Goal: Task Accomplishment & Management: Manage account settings

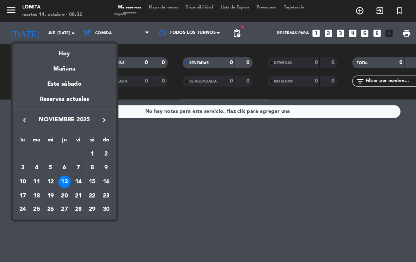
click at [78, 156] on div "7" at bounding box center [75, 160] width 12 height 12
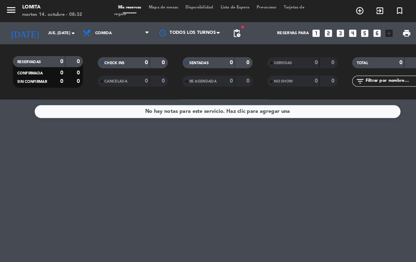
type input "vie. [DATE]"
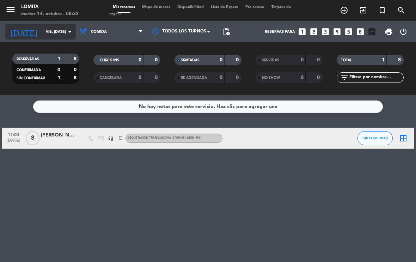
click at [50, 31] on input "vie. [DATE]" at bounding box center [68, 32] width 52 height 12
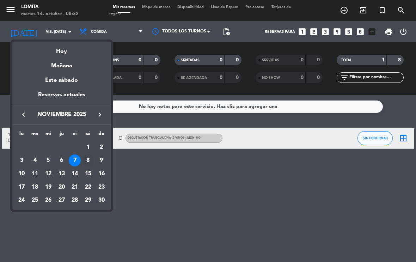
click at [89, 161] on div "8" at bounding box center [88, 160] width 12 height 12
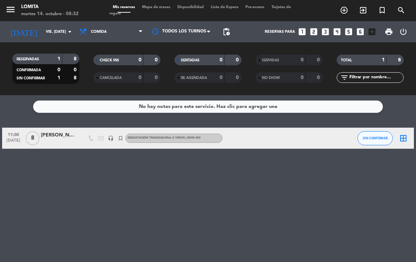
type input "sáb. [DATE]"
click at [64, 140] on div at bounding box center [58, 142] width 35 height 6
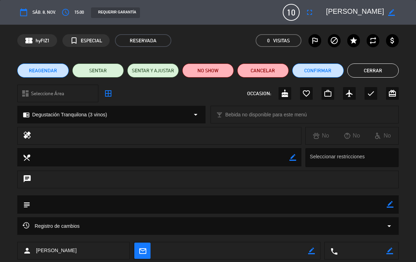
click at [394, 15] on icon "border_color" at bounding box center [391, 12] width 7 height 7
click at [311, 9] on icon "fullscreen" at bounding box center [309, 12] width 8 height 8
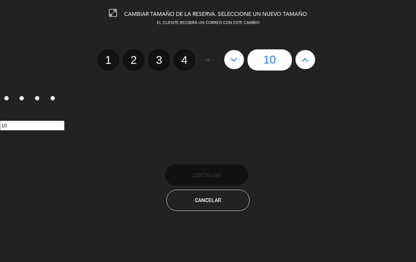
click at [233, 62] on icon at bounding box center [233, 59] width 7 height 11
type input "9"
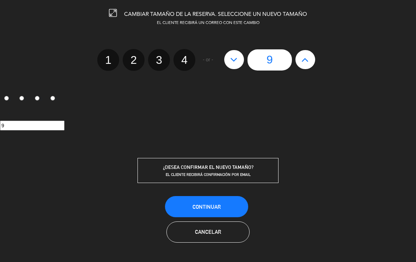
click at [239, 61] on button at bounding box center [234, 59] width 20 height 19
type input "8"
click at [240, 60] on button at bounding box center [234, 59] width 20 height 19
type input "7"
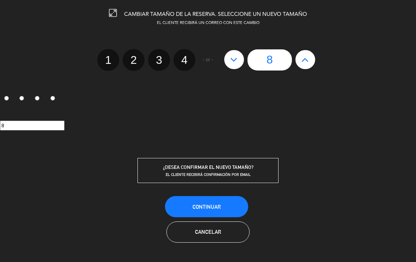
type input "7"
click at [231, 202] on button "Continuar" at bounding box center [206, 206] width 83 height 21
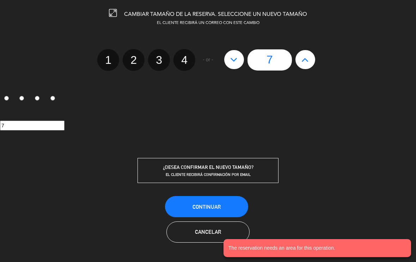
click at [235, 207] on button "Continuar" at bounding box center [206, 206] width 83 height 21
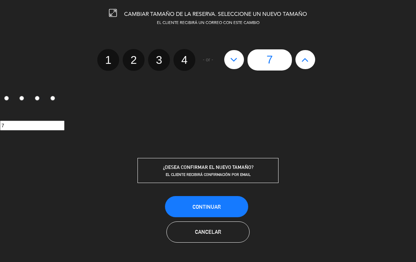
click at [242, 232] on button "Cancelar" at bounding box center [207, 231] width 83 height 21
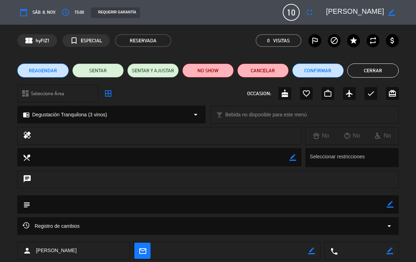
click at [54, 74] on span "REAGENDAR" at bounding box center [43, 70] width 28 height 7
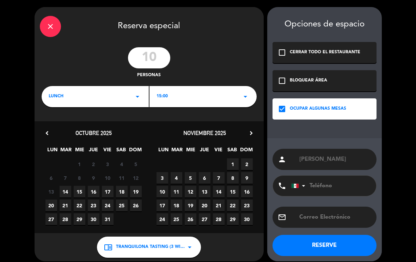
click at [221, 178] on span "7" at bounding box center [219, 178] width 12 height 12
click at [187, 248] on icon "arrow_drop_down" at bounding box center [189, 247] width 8 height 8
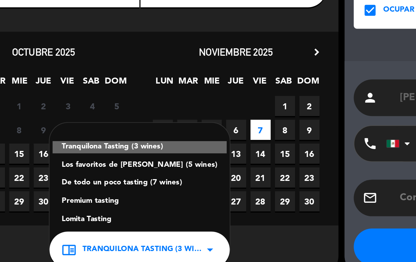
scroll to position [6, 0]
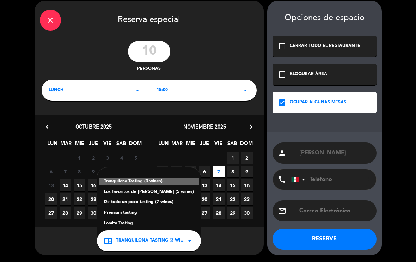
click at [189, 240] on icon "arrow_drop_down" at bounding box center [189, 241] width 8 height 8
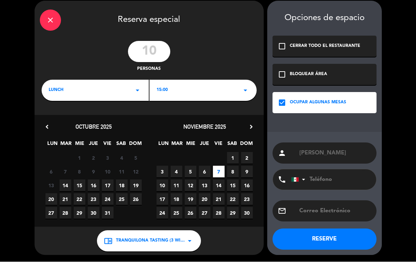
click at [351, 242] on button "RESERVE" at bounding box center [324, 239] width 104 height 21
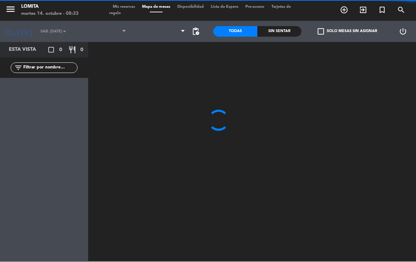
type input "vie. [DATE]"
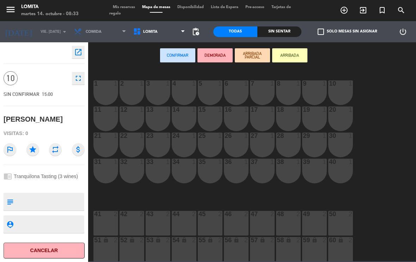
click at [115, 93] on div "1 1" at bounding box center [105, 92] width 25 height 25
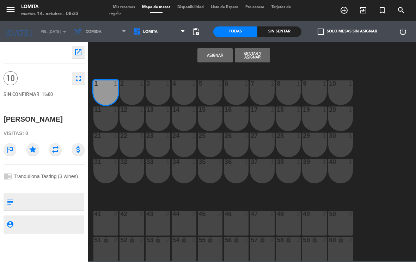
click at [405, 140] on div "1 1 2 1 3 1 4 1 5 1 6 1 7 1 8 1 9 1 10 1 11 1 12 1 13 1 14 1 15 1 16 1 17 1 18 …" at bounding box center [254, 164] width 324 height 193
click at [405, 130] on div "1 1 2 1 3 1 4 1 5 1 6 1 7 1 8 1 9 1 10 1 11 1 12 1 13 1 14 1 15 1 16 1 17 1 18 …" at bounding box center [254, 164] width 324 height 193
click at [395, 109] on div "1 1 2 1 3 1 4 1 5 1 6 1 7 1 8 1 9 1 10 1 11 1 12 1 13 1 14 1 15 1 16 1 17 1 18 …" at bounding box center [254, 164] width 324 height 193
click at [404, 106] on div "1 1 2 1 3 1 4 1 5 1 6 1 7 1 8 1 9 1 10 1 11 1 12 1 13 1 14 1 15 1 16 1 17 1 18 …" at bounding box center [254, 164] width 324 height 193
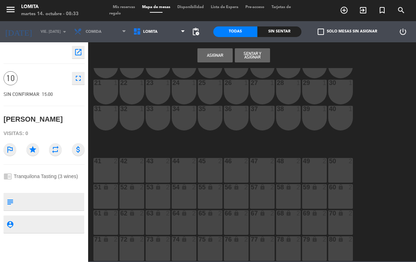
scroll to position [53, 0]
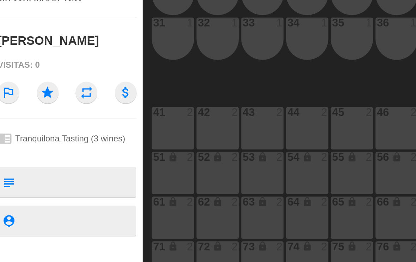
click at [46, 194] on textarea at bounding box center [49, 201] width 67 height 15
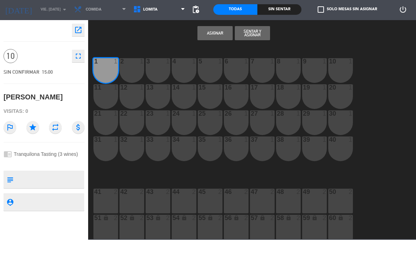
scroll to position [0, 0]
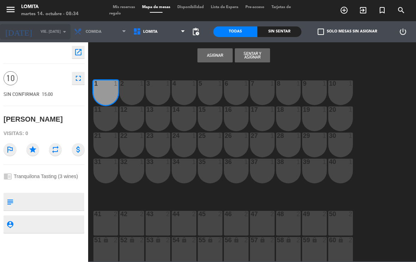
click at [49, 33] on input "vie. [DATE]" at bounding box center [63, 32] width 52 height 12
click at [80, 52] on icon "open_in_new" at bounding box center [78, 52] width 8 height 8
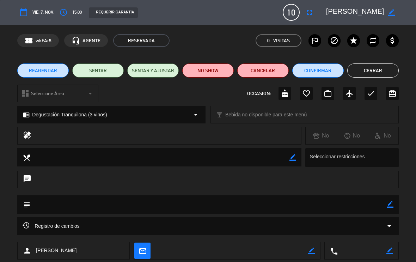
click at [393, 15] on icon "border_color" at bounding box center [391, 12] width 7 height 7
click at [310, 14] on icon "fullscreen" at bounding box center [309, 12] width 8 height 8
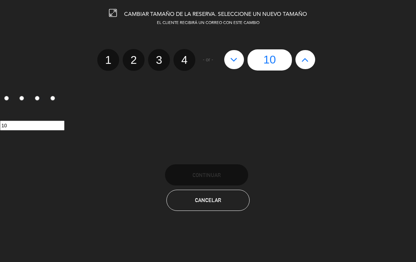
click at [236, 62] on icon at bounding box center [233, 59] width 7 height 11
type input "9"
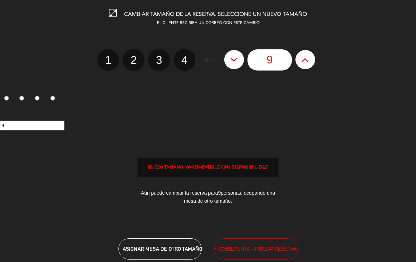
click at [235, 62] on icon at bounding box center [233, 59] width 7 height 11
type input "8"
click at [238, 62] on button at bounding box center [234, 59] width 20 height 19
type input "7"
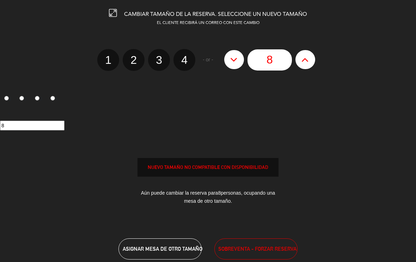
type input "7"
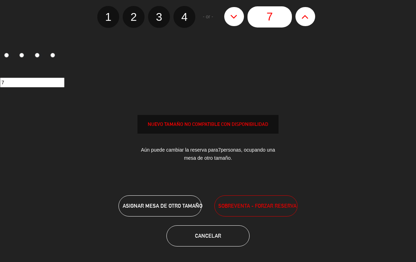
scroll to position [43, 0]
click at [277, 208] on span "SOBREVENTA - FORZAR RESERVA" at bounding box center [257, 206] width 78 height 8
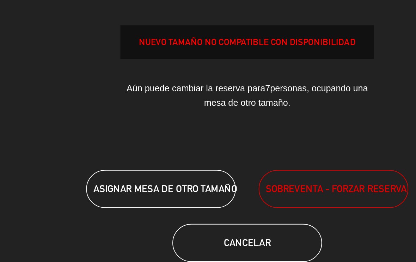
click at [123, 203] on span "ASIGNAR MESA DE OTRO TAMAÑO" at bounding box center [163, 206] width 80 height 6
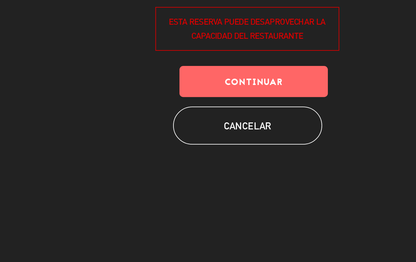
scroll to position [0, 0]
click at [170, 138] on button "Continuar" at bounding box center [211, 146] width 82 height 17
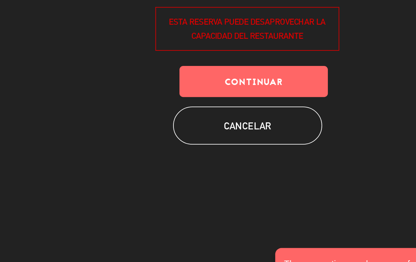
click at [170, 138] on button "Continuar" at bounding box center [211, 146] width 82 height 17
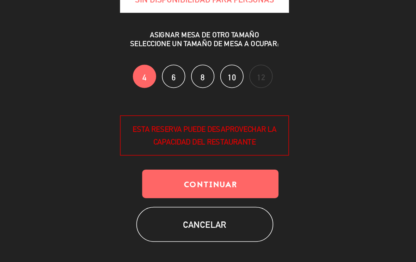
click at [182, 74] on label "6" at bounding box center [189, 81] width 14 height 14
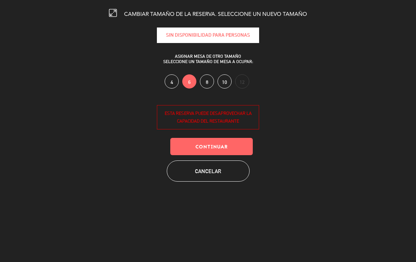
click at [246, 143] on button "Continuar" at bounding box center [211, 146] width 82 height 17
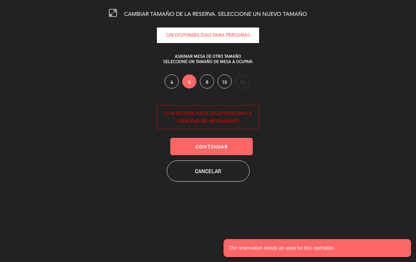
click at [236, 170] on button "Cancelar" at bounding box center [208, 170] width 83 height 21
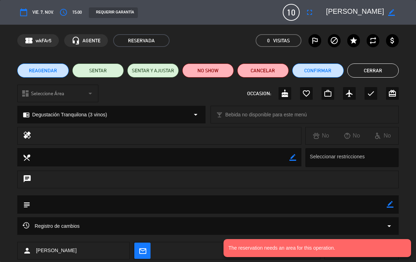
click at [386, 70] on button "Cerrar" at bounding box center [372, 70] width 51 height 14
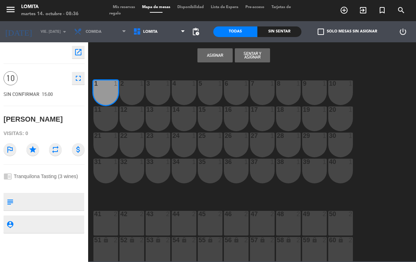
type textarea "Modificada via WhatsApp, cambio de fecha del 08/11 al 07/11 y bajo el número de…"
click at [79, 81] on icon "fullscreen" at bounding box center [78, 78] width 8 height 8
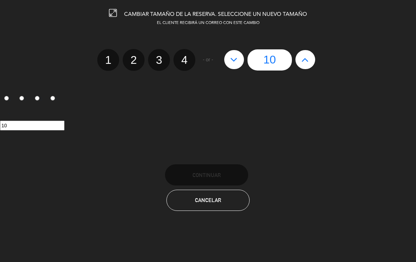
click at [242, 55] on button at bounding box center [234, 59] width 20 height 19
type input "9"
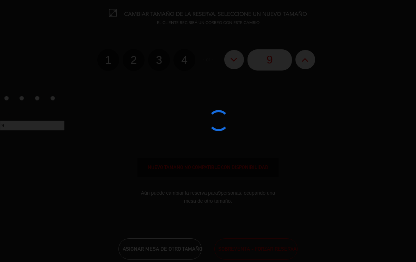
click at [236, 55] on div at bounding box center [208, 131] width 416 height 262
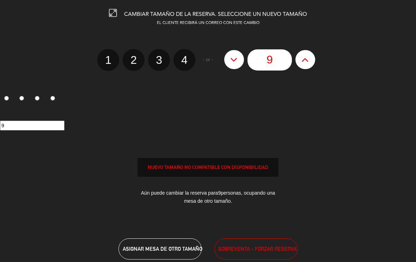
click at [234, 60] on icon at bounding box center [233, 59] width 7 height 11
type input "8"
click at [236, 59] on icon at bounding box center [233, 59] width 7 height 11
type input "7"
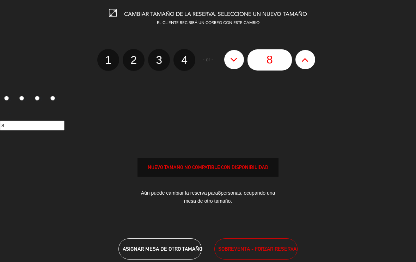
type input "7"
click at [158, 247] on span "ASIGNAR MESA DE OTRO TAMAÑO" at bounding box center [163, 249] width 80 height 6
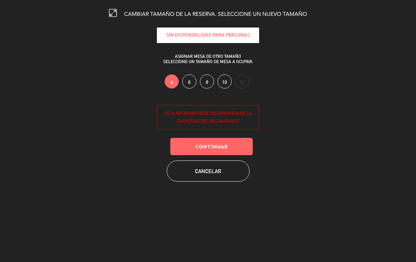
click at [231, 117] on div "ESTA RESERVA PUEDE DESAPROVECHAR LA CAPACIDAD DEL RESTAURANTE" at bounding box center [208, 117] width 102 height 25
click at [228, 149] on button "Continuar" at bounding box center [211, 146] width 82 height 17
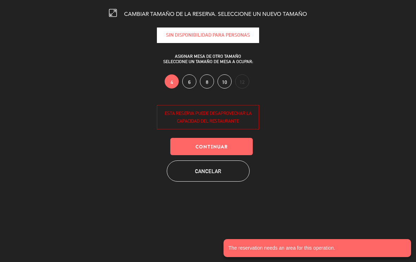
click at [226, 82] on label "10" at bounding box center [224, 81] width 14 height 14
click at [236, 145] on button "Continuar" at bounding box center [211, 146] width 82 height 17
click at [212, 171] on button "Cancelar" at bounding box center [208, 170] width 83 height 21
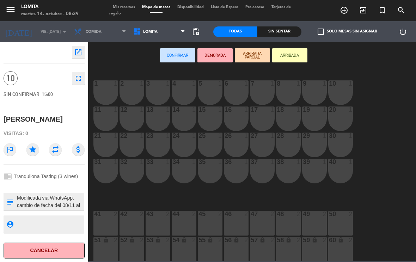
click at [398, 68] on div "1 1 2 1 3 1 4 1 5 1 6 1 7 1 8 1 9 1 10 1 11 1 12 1 13 1 14 1 15 1 16 1 17 1 18 …" at bounding box center [254, 164] width 324 height 193
click at [37, 12] on div "martes 14. octubre - 08:39" at bounding box center [49, 14] width 57 height 7
click at [57, 35] on input "vie. [DATE]" at bounding box center [63, 32] width 52 height 12
click at [57, 29] on input "vie. [DATE]" at bounding box center [63, 32] width 52 height 12
click at [79, 51] on icon "open_in_new" at bounding box center [78, 52] width 8 height 8
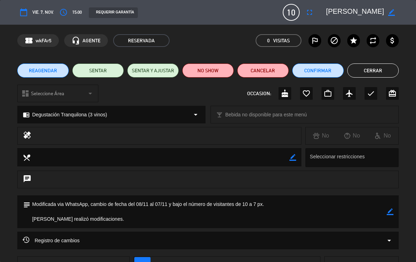
click at [375, 69] on button "Cerrar" at bounding box center [372, 70] width 51 height 14
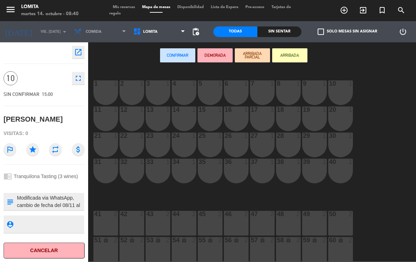
click at [78, 55] on icon "open_in_new" at bounding box center [78, 52] width 8 height 8
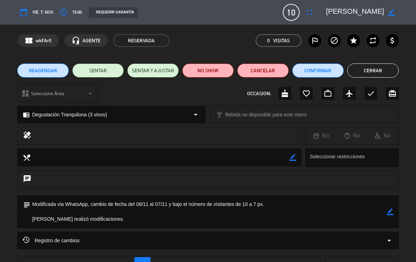
click at [392, 69] on button "Cerrar" at bounding box center [372, 70] width 51 height 14
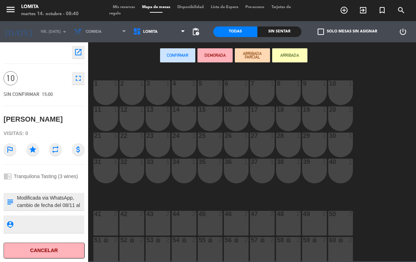
click at [78, 56] on icon "open_in_new" at bounding box center [78, 52] width 8 height 8
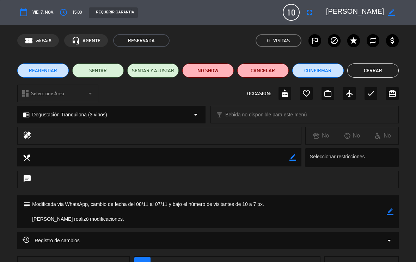
click at [45, 41] on span "wkFAr5" at bounding box center [44, 41] width 16 height 8
